Goal: Go to known website: Access a specific website the user already knows

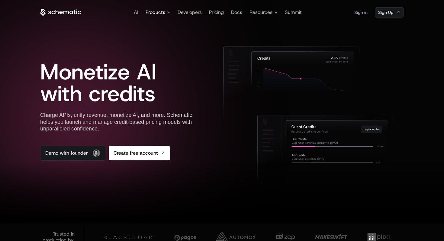
click at [169, 14] on span "Products" at bounding box center [157, 12] width 25 height 7
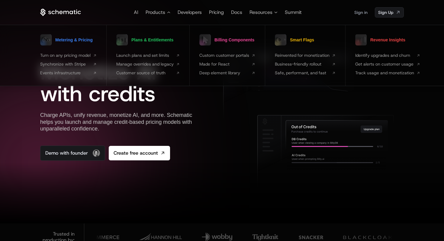
click at [235, 136] on div at bounding box center [303, 103] width 200 height 114
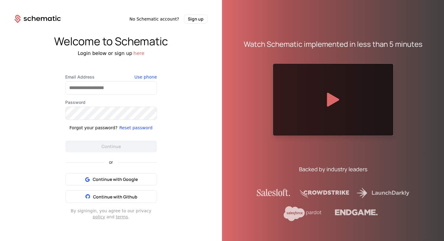
click at [40, 17] on icon at bounding box center [37, 19] width 46 height 8
